Goal: Task Accomplishment & Management: Use online tool/utility

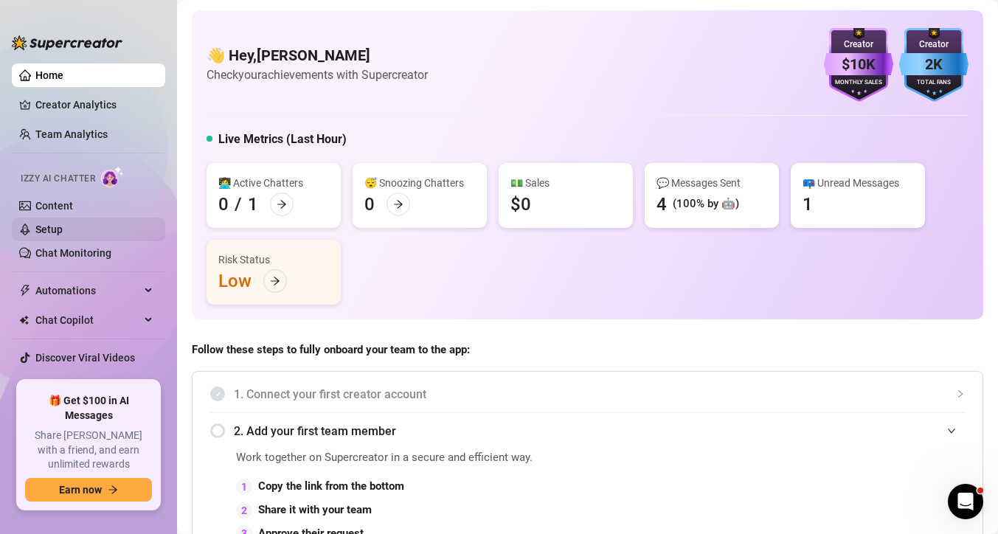
click at [51, 226] on link "Setup" at bounding box center [48, 230] width 27 height 12
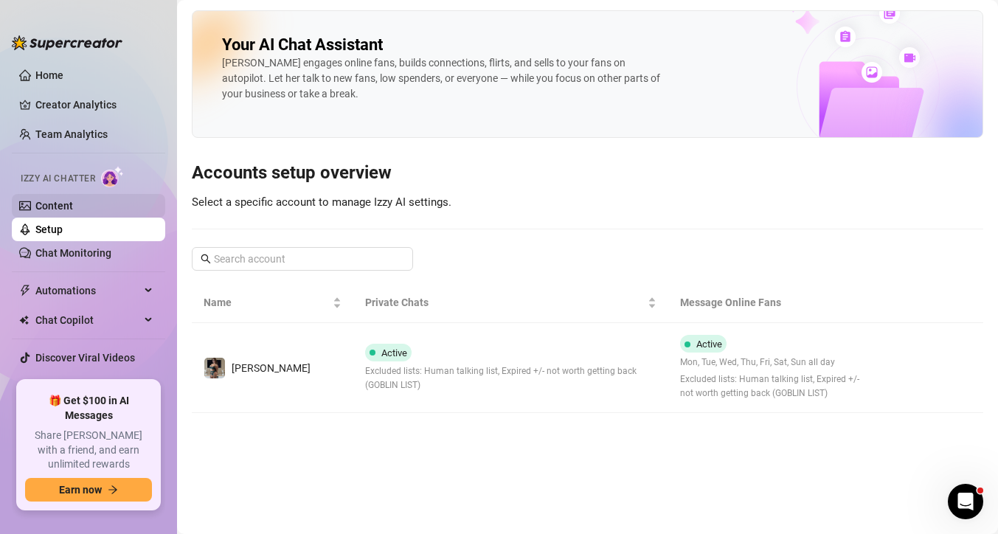
click at [62, 201] on link "Content" at bounding box center [54, 206] width 38 height 12
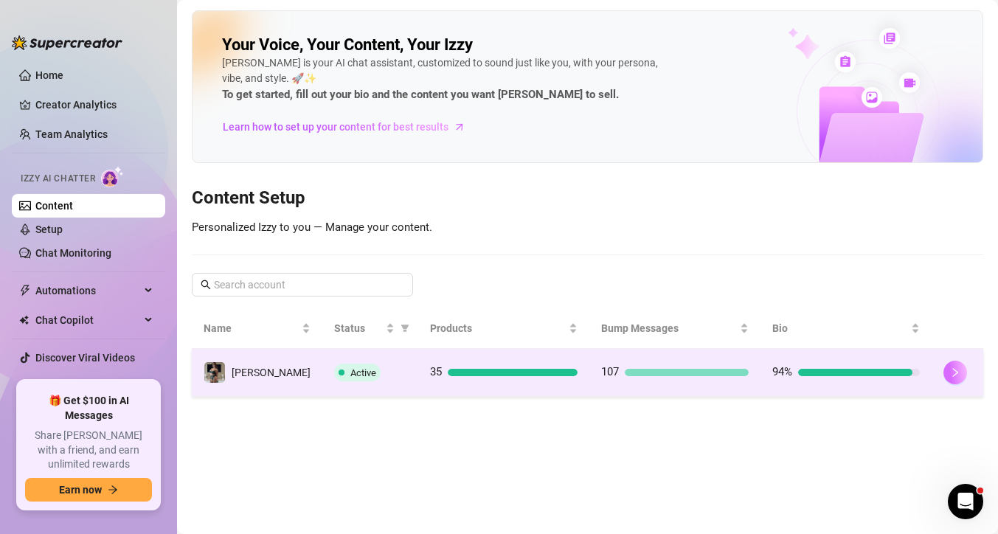
click at [949, 380] on button "button" at bounding box center [955, 373] width 24 height 24
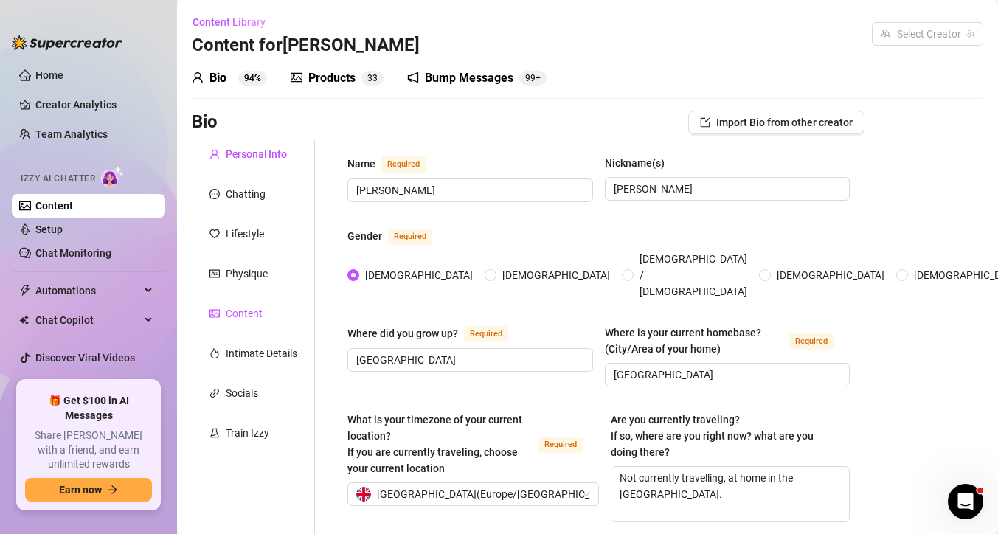
click at [243, 305] on div "Content" at bounding box center [244, 313] width 37 height 16
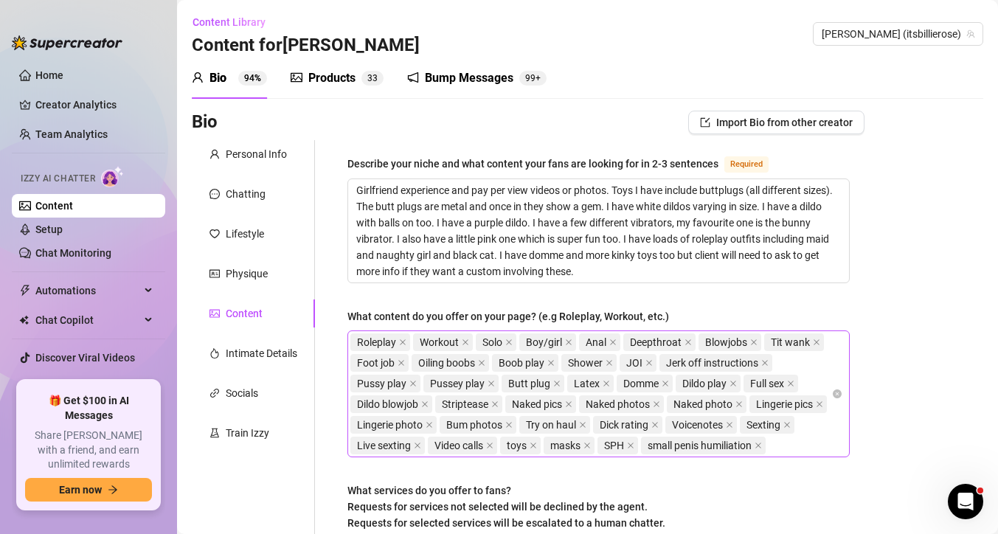
scroll to position [387, 0]
